Goal: Information Seeking & Learning: Find specific fact

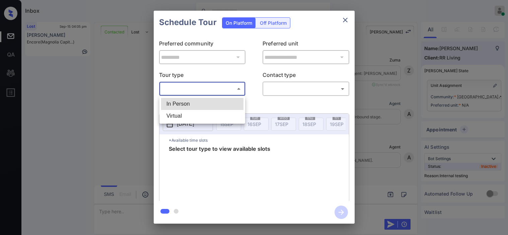
click at [232, 89] on body "Inbox Kristine Capara Online Set yourself offline Set yourself on break Profile…" at bounding box center [254, 117] width 508 height 235
click at [210, 112] on li "Virtual" at bounding box center [202, 116] width 82 height 12
type input "*******"
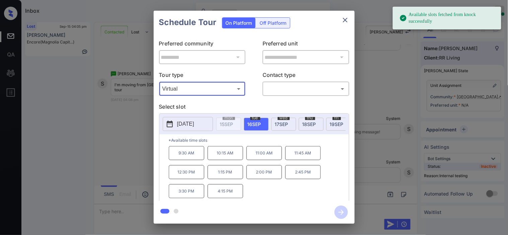
click at [179, 122] on p "2025-09-16" at bounding box center [185, 124] width 17 height 8
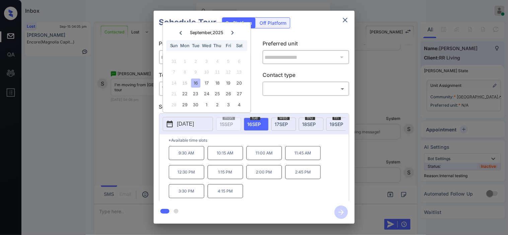
click at [124, 115] on div "**********" at bounding box center [254, 117] width 508 height 235
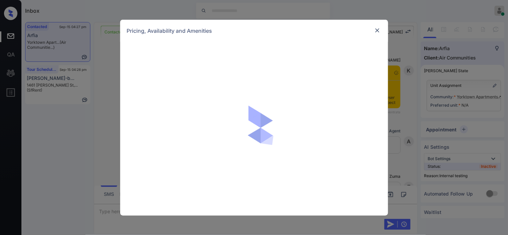
scroll to position [2174, 0]
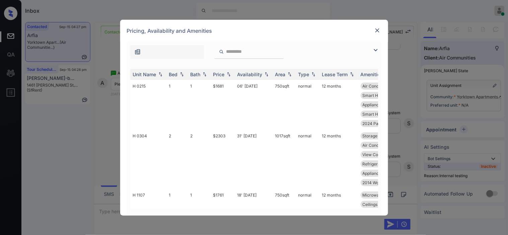
click at [374, 53] on img at bounding box center [375, 50] width 8 height 8
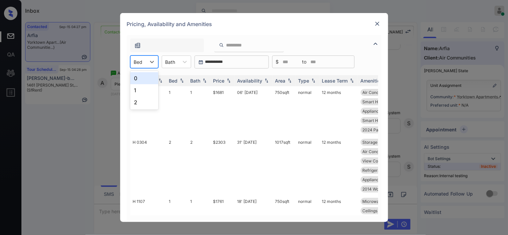
drag, startPoint x: 143, startPoint y: 59, endPoint x: 147, endPoint y: 76, distance: 17.1
click at [143, 60] on div "Bed" at bounding box center [137, 62] width 15 height 10
click at [140, 103] on div "2" at bounding box center [144, 102] width 28 height 12
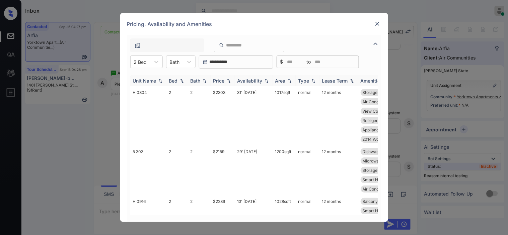
click at [229, 79] on img at bounding box center [228, 81] width 7 height 5
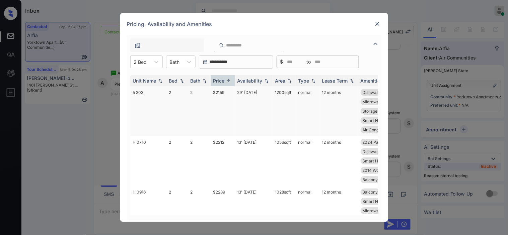
click at [218, 92] on td "$2159" at bounding box center [222, 111] width 24 height 50
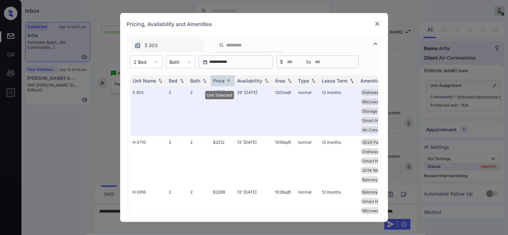
click at [377, 21] on img at bounding box center [377, 23] width 7 height 7
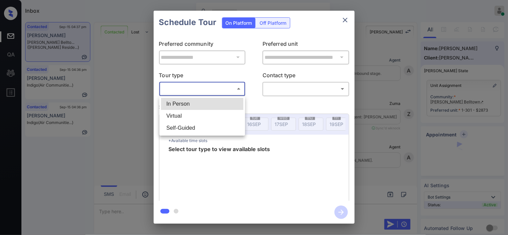
click at [213, 112] on li "Virtual" at bounding box center [202, 116] width 82 height 12
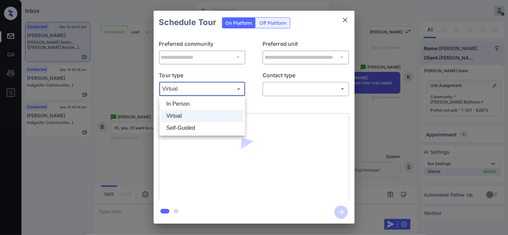
click at [209, 89] on body "Inbox Kristine Capara Online Set yourself offline Set yourself on break Profile…" at bounding box center [254, 117] width 508 height 235
click at [205, 97] on ul "In Person Virtual Self-Guided" at bounding box center [202, 115] width 86 height 39
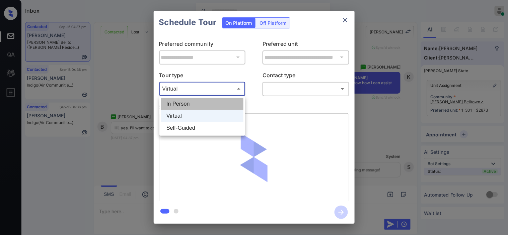
click at [204, 102] on li "In Person" at bounding box center [202, 104] width 82 height 12
type input "********"
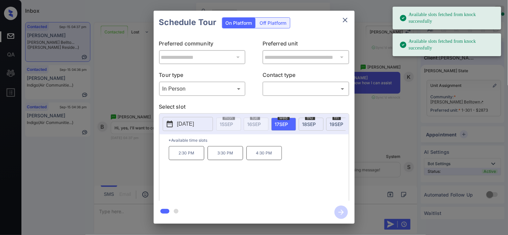
click at [184, 111] on p "Select slot" at bounding box center [254, 108] width 190 height 11
click at [184, 124] on p "2025-09-17" at bounding box center [185, 124] width 17 height 8
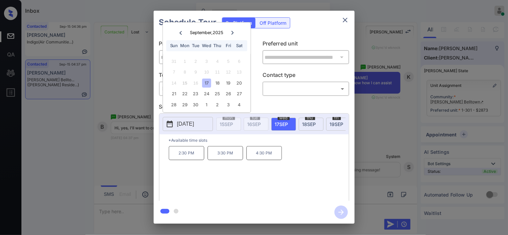
drag, startPoint x: 142, startPoint y: 173, endPoint x: 142, endPoint y: 176, distance: 3.7
click at [142, 176] on div "**********" at bounding box center [254, 117] width 508 height 235
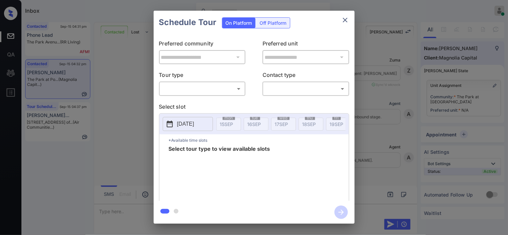
scroll to position [1239, 0]
click at [183, 95] on div "​ ​" at bounding box center [202, 89] width 87 height 14
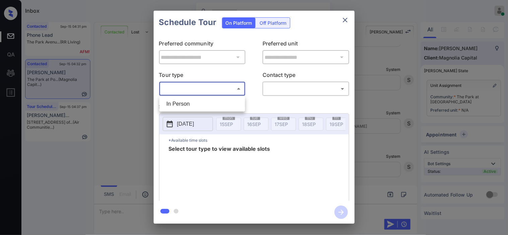
click at [187, 91] on body "Inbox Kristine Capara Online Set yourself offline Set yourself on break Profile…" at bounding box center [254, 117] width 508 height 235
click at [186, 102] on li "In Person" at bounding box center [202, 104] width 82 height 12
type input "********"
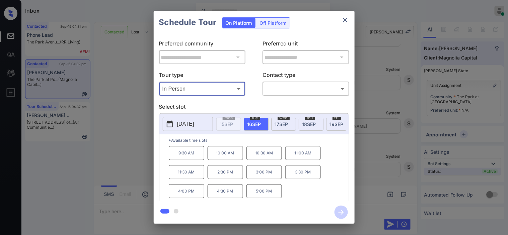
click at [126, 79] on div "**********" at bounding box center [254, 117] width 508 height 235
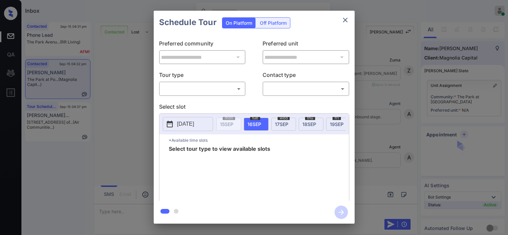
click at [185, 96] on div "**********" at bounding box center [254, 117] width 201 height 167
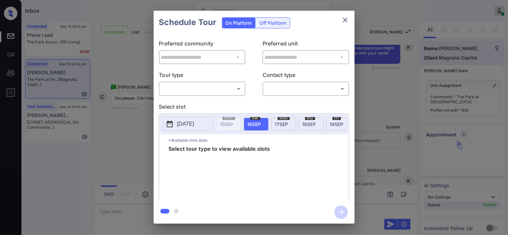
click at [186, 91] on body "Inbox Kristine Capara Online Set yourself offline Set yourself on break Profile…" at bounding box center [254, 117] width 508 height 235
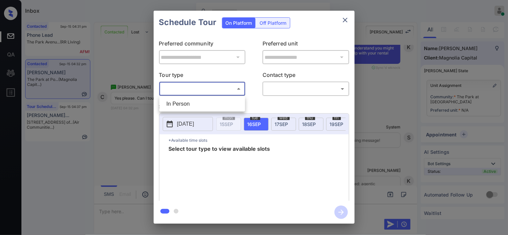
click at [188, 107] on li "In Person" at bounding box center [202, 104] width 82 height 12
type input "********"
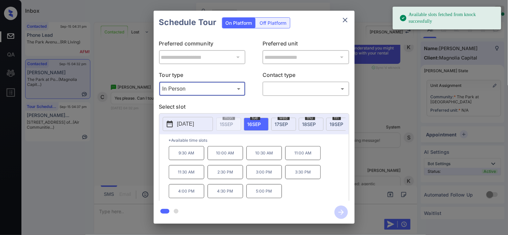
click at [172, 121] on icon at bounding box center [170, 124] width 8 height 8
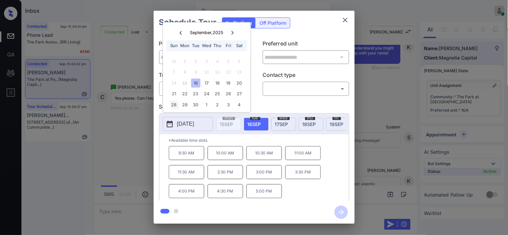
click at [173, 104] on div "28" at bounding box center [173, 104] width 9 height 9
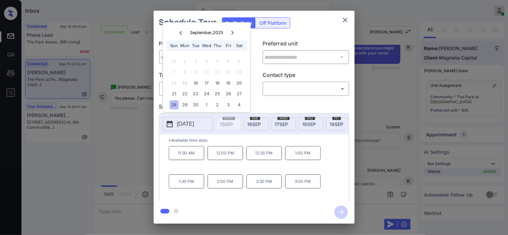
click at [135, 149] on div "**********" at bounding box center [254, 117] width 508 height 235
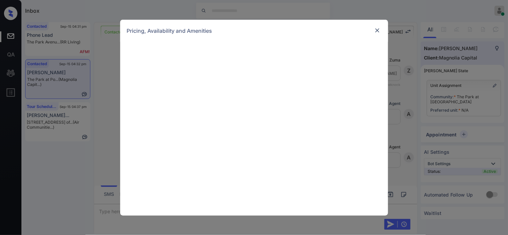
scroll to position [469, 0]
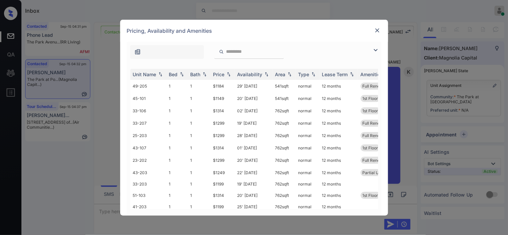
drag, startPoint x: 379, startPoint y: 51, endPoint x: 353, endPoint y: 55, distance: 26.4
click at [378, 51] on img at bounding box center [375, 50] width 8 height 8
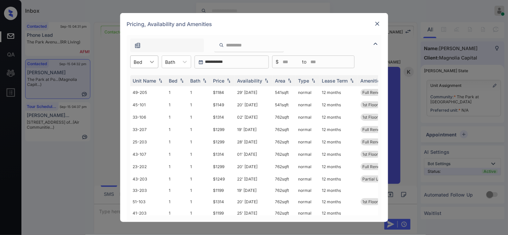
click at [153, 64] on icon at bounding box center [152, 62] width 7 height 7
click at [143, 78] on div "1" at bounding box center [144, 78] width 28 height 12
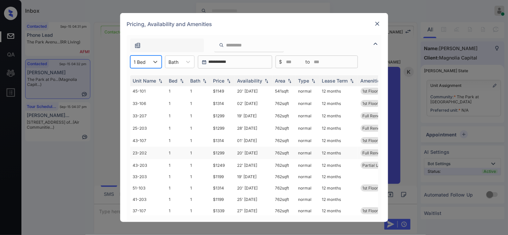
scroll to position [20, 0]
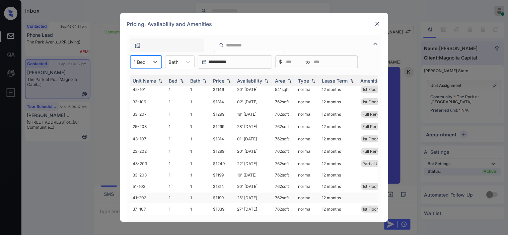
click at [215, 193] on td "$1199" at bounding box center [222, 198] width 24 height 10
click at [216, 193] on td "$1199" at bounding box center [222, 198] width 24 height 10
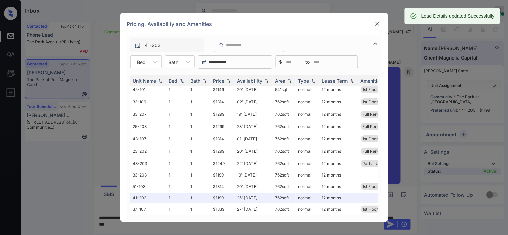
click at [376, 25] on img at bounding box center [377, 23] width 7 height 7
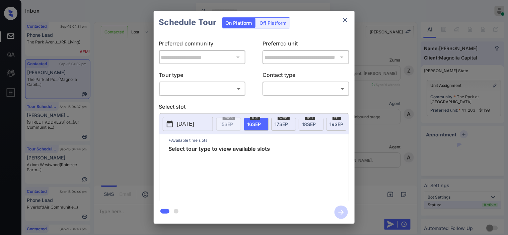
scroll to position [1097, 0]
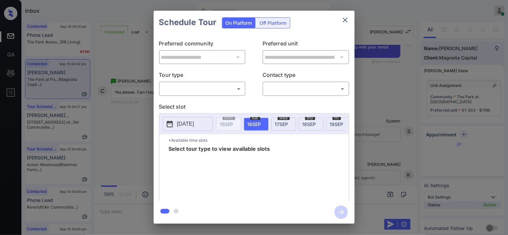
click at [190, 92] on body "Inbox [PERSON_NAME] Online Set yourself offline Set yourself on break Profile S…" at bounding box center [254, 117] width 508 height 235
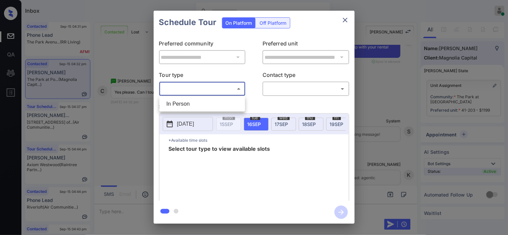
click at [190, 102] on li "In Person" at bounding box center [202, 104] width 82 height 12
type input "********"
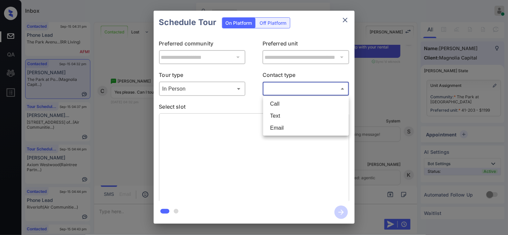
click at [281, 90] on body "Inbox [PERSON_NAME] Online Set yourself offline Set yourself on break Profile S…" at bounding box center [254, 117] width 508 height 235
click at [277, 114] on li "Text" at bounding box center [306, 116] width 82 height 12
type input "****"
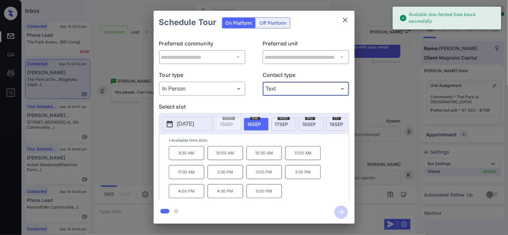
click at [171, 122] on icon at bounding box center [170, 124] width 6 height 7
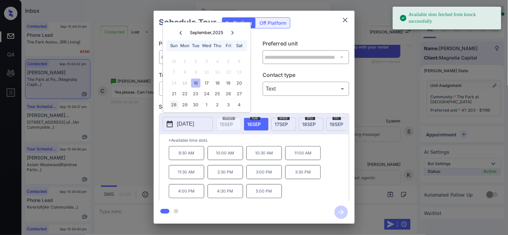
click at [178, 105] on div "28" at bounding box center [173, 104] width 9 height 9
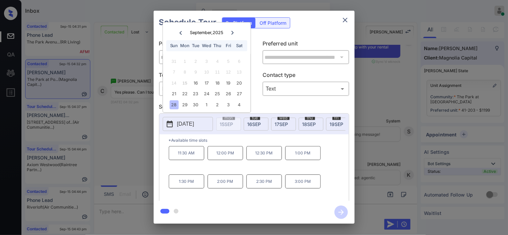
drag, startPoint x: 265, startPoint y: 187, endPoint x: 285, endPoint y: 184, distance: 20.3
click at [265, 186] on p "2:30 PM" at bounding box center [263, 182] width 35 height 14
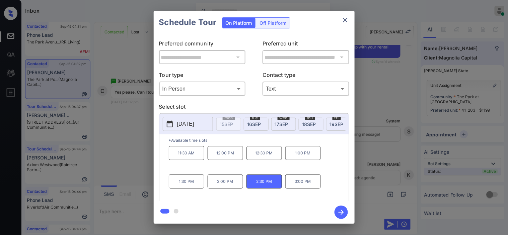
click at [339, 209] on icon "button" at bounding box center [340, 212] width 13 height 13
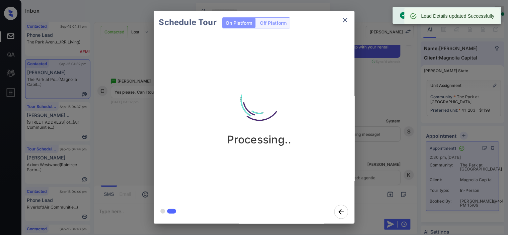
click at [370, 107] on div "Schedule Tour On Platform Off Platform Processing.." at bounding box center [254, 117] width 508 height 235
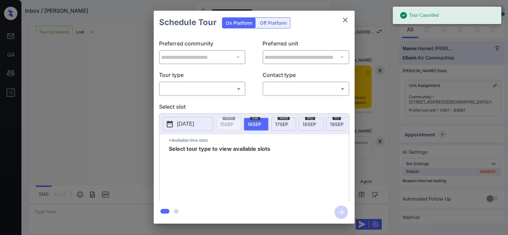
click at [182, 92] on body "**********" at bounding box center [254, 117] width 508 height 235
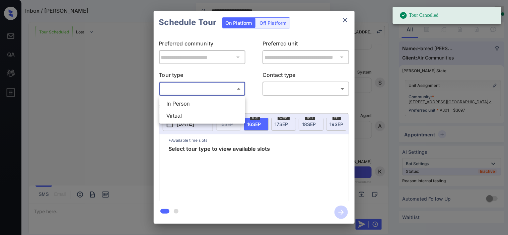
click at [182, 114] on li "Virtual" at bounding box center [202, 116] width 82 height 12
type input "*******"
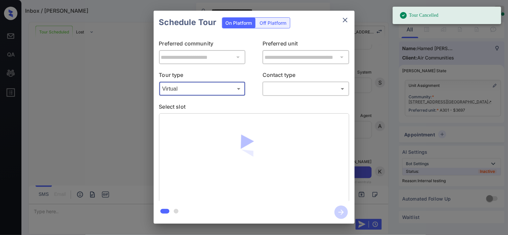
click at [273, 89] on body "**********" at bounding box center [254, 117] width 508 height 235
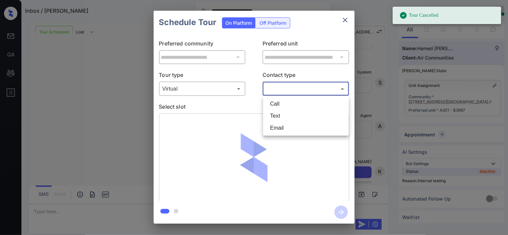
click at [279, 118] on li "Text" at bounding box center [306, 116] width 82 height 12
type input "****"
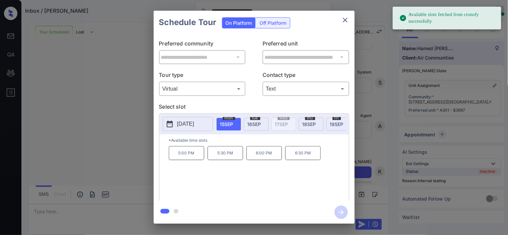
click at [175, 125] on button "2025-09-15" at bounding box center [188, 124] width 50 height 14
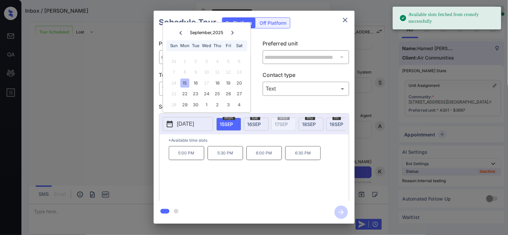
click at [260, 128] on div "tue 16 SEP" at bounding box center [256, 124] width 25 height 13
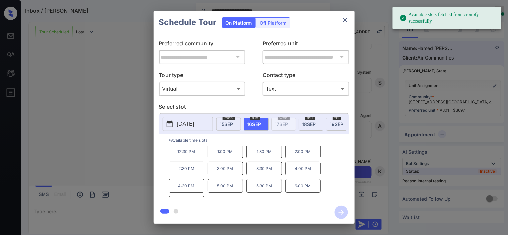
scroll to position [28, 0]
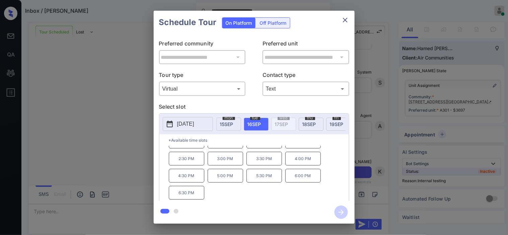
click at [269, 179] on p "5:30 PM" at bounding box center [263, 176] width 35 height 14
click at [339, 212] on icon "button" at bounding box center [340, 212] width 13 height 13
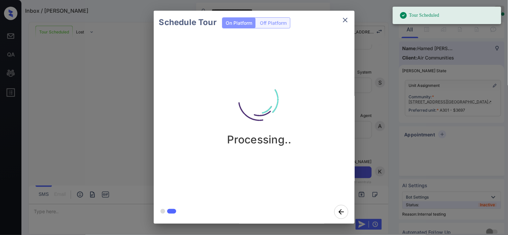
click at [304, 78] on div "Processing.." at bounding box center [259, 106] width 201 height 80
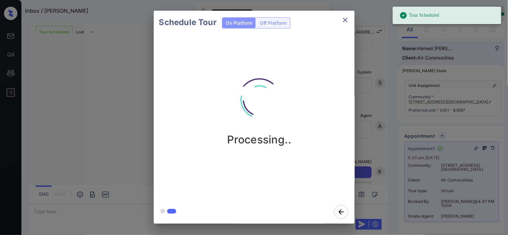
click at [385, 118] on div "Schedule Tour On Platform Off Platform Processing.." at bounding box center [254, 117] width 508 height 235
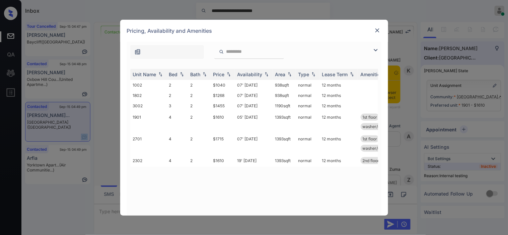
scroll to position [1409, 0]
click at [374, 49] on img at bounding box center [375, 50] width 8 height 8
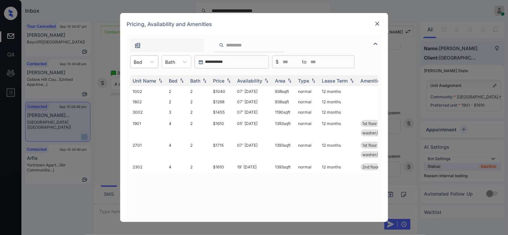
click at [139, 62] on div at bounding box center [138, 62] width 9 height 7
click at [142, 78] on div "2" at bounding box center [144, 78] width 28 height 12
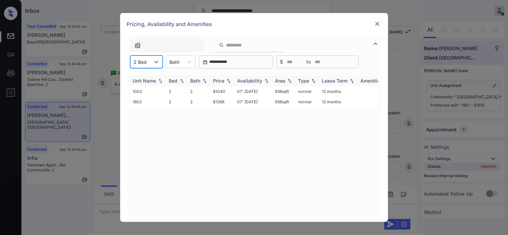
click at [229, 82] on img at bounding box center [228, 81] width 7 height 5
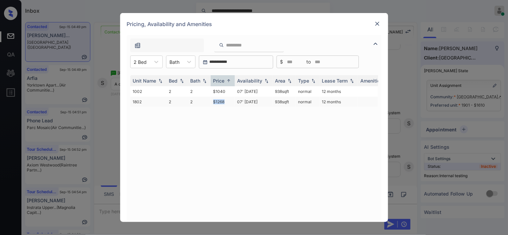
drag, startPoint x: 208, startPoint y: 100, endPoint x: 227, endPoint y: 100, distance: 18.7
click at [227, 100] on tr "1802 2 2 $1268 07' [DATE] 938 sqft normal 12 months" at bounding box center [305, 102] width 350 height 10
copy tr "$1268"
click at [376, 23] on img at bounding box center [377, 23] width 7 height 7
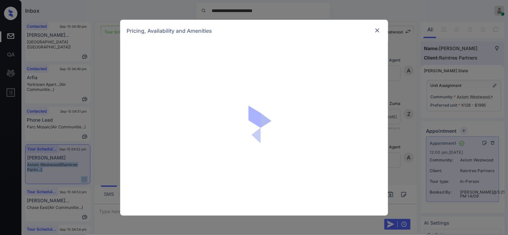
scroll to position [2543, 0]
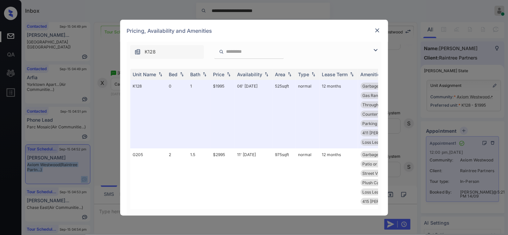
click at [373, 47] on img at bounding box center [375, 50] width 8 height 8
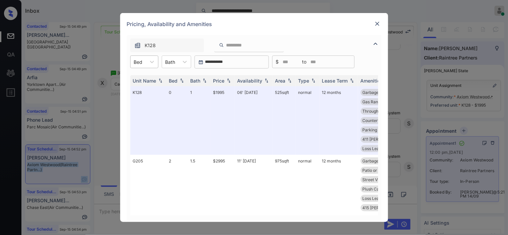
click at [140, 63] on div at bounding box center [138, 62] width 9 height 7
click at [138, 80] on div "0" at bounding box center [144, 78] width 28 height 12
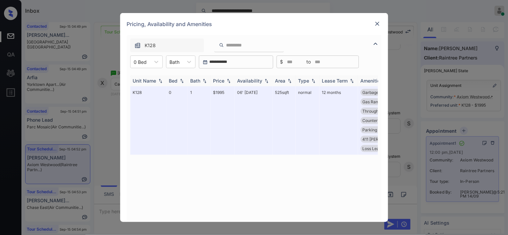
click at [265, 79] on img at bounding box center [266, 81] width 7 height 5
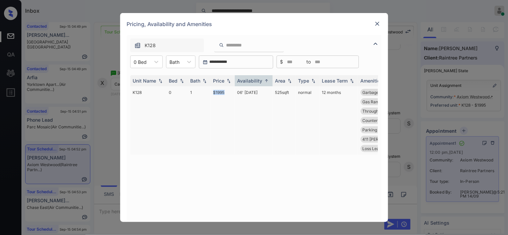
click at [229, 94] on tr "K128 0 1 $1995 06' [DATE] 525 sqft normal 12 months Garbage Disposa... Dark Uni…" at bounding box center [305, 120] width 350 height 69
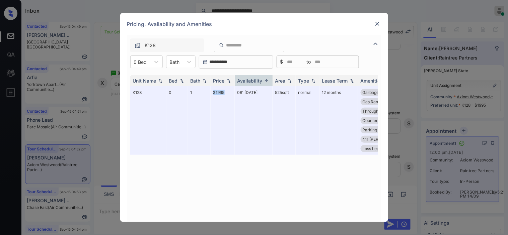
copy tr "$1995"
click at [377, 19] on div "Pricing, Availability and Amenities" at bounding box center [254, 24] width 268 height 22
click at [376, 23] on img at bounding box center [377, 23] width 7 height 7
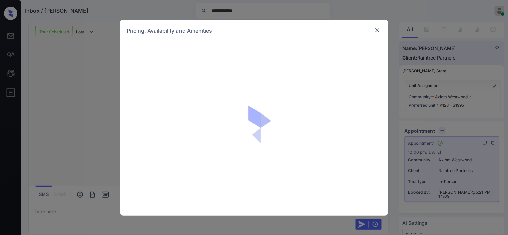
scroll to position [2593, 0]
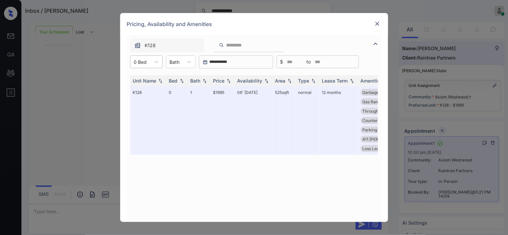
click at [148, 60] on div "0 Bed" at bounding box center [140, 62] width 20 height 10
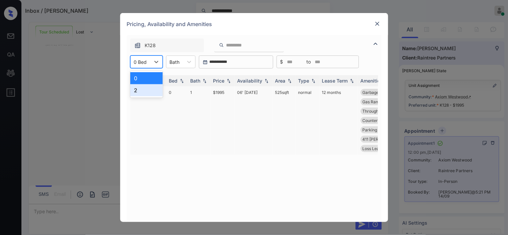
click at [151, 89] on div "2" at bounding box center [146, 90] width 32 height 12
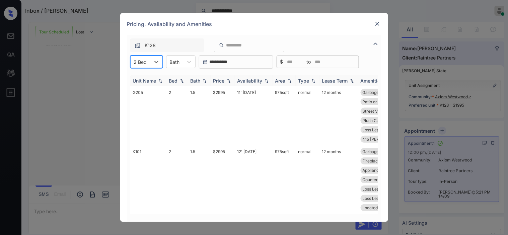
click at [232, 82] on img at bounding box center [228, 81] width 7 height 5
click at [232, 82] on img at bounding box center [228, 80] width 7 height 5
drag, startPoint x: 208, startPoint y: 94, endPoint x: 241, endPoint y: 97, distance: 33.0
click at [241, 97] on tr "G205 2 1.5 $2995 11' Sep 25 975 sqft normal 12 months Garbage Disposa... Mirror…" at bounding box center [305, 115] width 350 height 59
click at [225, 97] on td "$2995" at bounding box center [222, 115] width 24 height 59
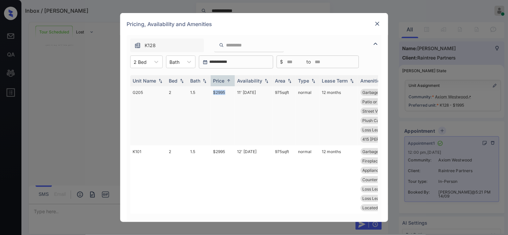
drag, startPoint x: 211, startPoint y: 92, endPoint x: 231, endPoint y: 91, distance: 20.1
click at [231, 91] on td "$2995" at bounding box center [222, 115] width 24 height 59
copy td "$2995"
click at [376, 22] on img at bounding box center [377, 23] width 7 height 7
